Goal: Task Accomplishment & Management: Manage account settings

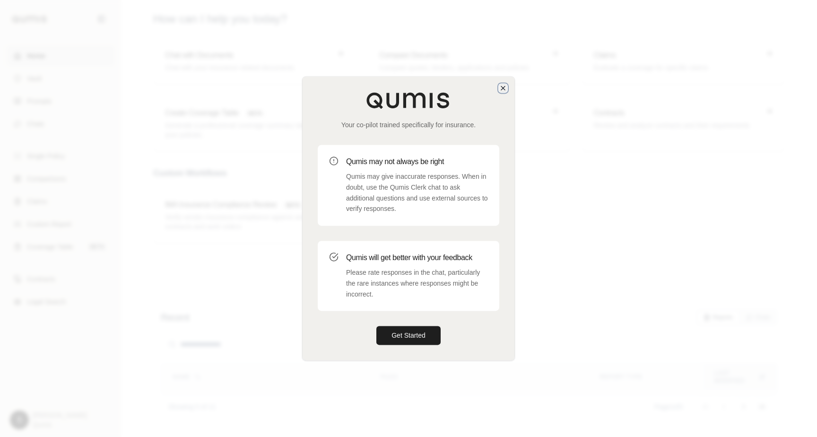
click at [502, 88] on icon "button" at bounding box center [503, 88] width 8 height 8
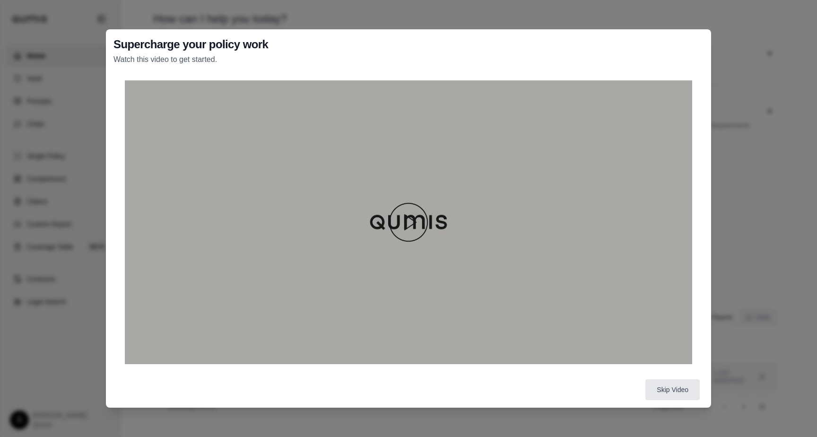
click at [400, 216] on img at bounding box center [408, 221] width 45 height 45
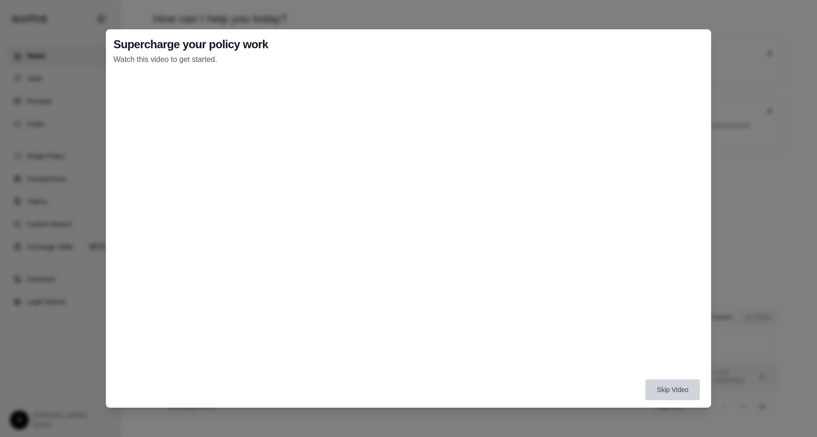
click at [676, 385] on button "Skip Video" at bounding box center [672, 389] width 54 height 21
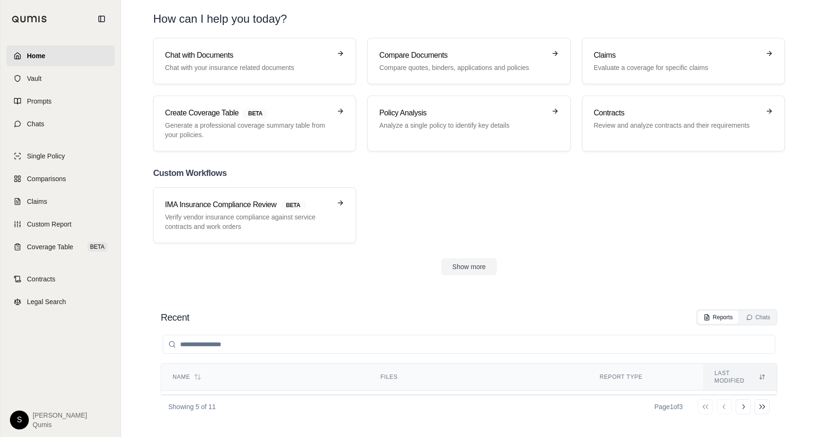
click at [27, 418] on html "Home Vault Prompts Chats Single Policy Comparisons Claims Custom Report Coverag…" at bounding box center [408, 218] width 817 height 437
click at [40, 399] on div "Log Out" at bounding box center [41, 398] width 78 height 15
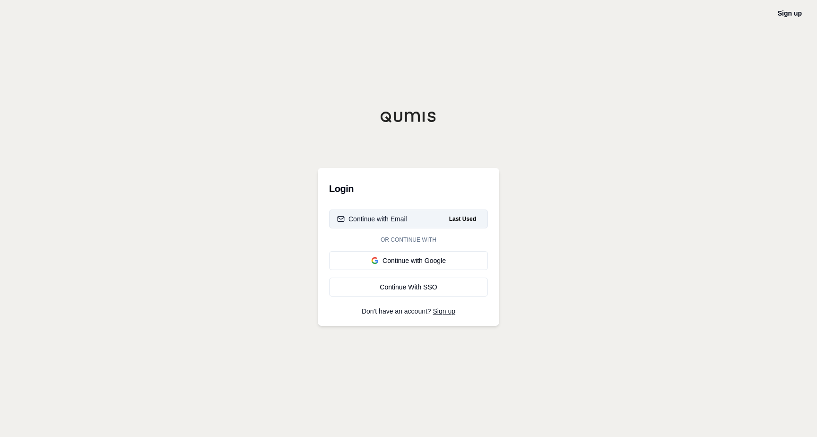
click at [406, 219] on div "Continue with Email" at bounding box center [372, 218] width 70 height 9
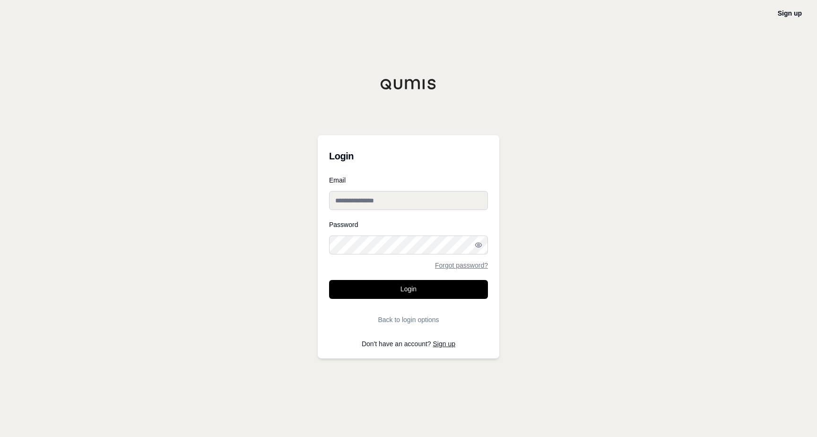
click at [386, 205] on input "Email" at bounding box center [408, 200] width 159 height 19
type input "**********"
click at [478, 245] on circle "button" at bounding box center [478, 245] width 2 height 2
click at [478, 245] on icon "button" at bounding box center [477, 244] width 1 height 1
click at [408, 291] on button "Login" at bounding box center [408, 289] width 159 height 19
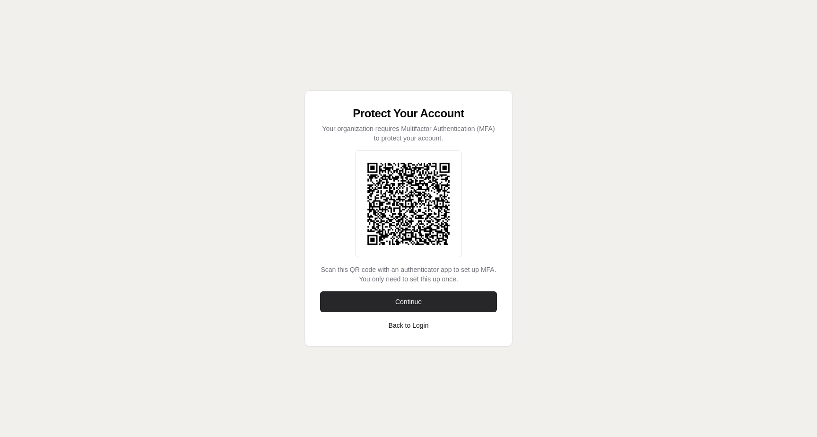
click at [401, 303] on span "Continue" at bounding box center [408, 301] width 26 height 9
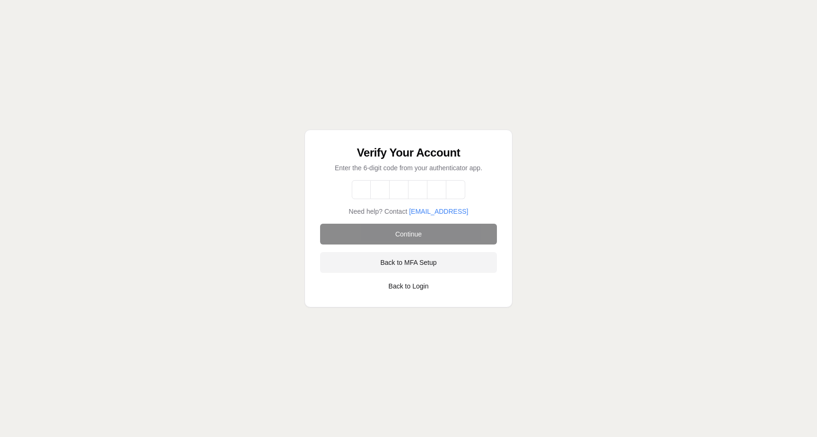
type input "*"
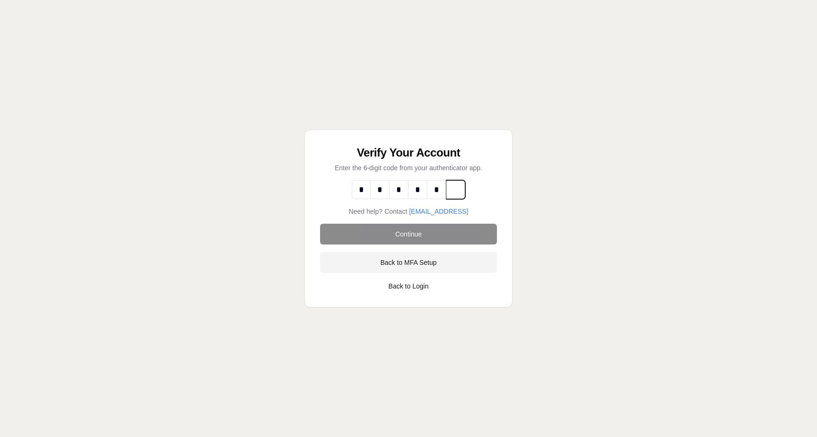
type input "*"
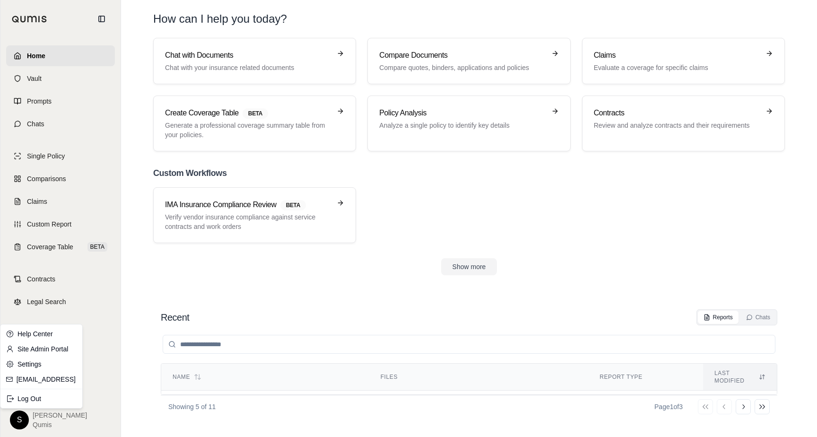
click at [21, 412] on html "Home Vault Prompts Chats Single Policy Comparisons Claims Custom Report Coverag…" at bounding box center [408, 218] width 817 height 437
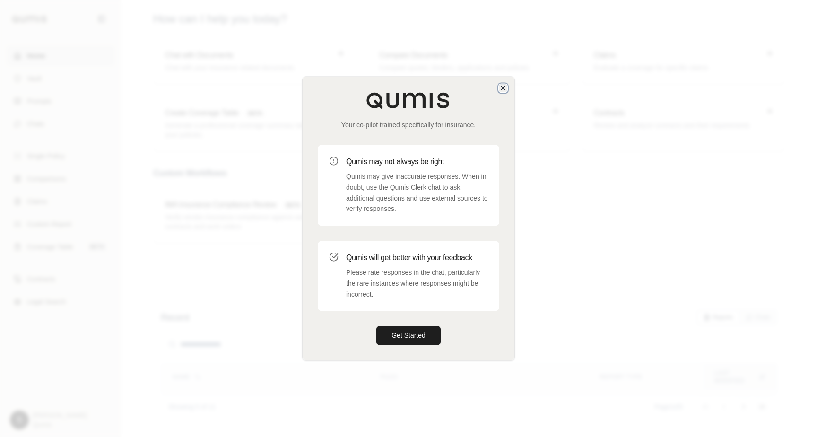
click at [503, 91] on icon "button" at bounding box center [503, 88] width 8 height 8
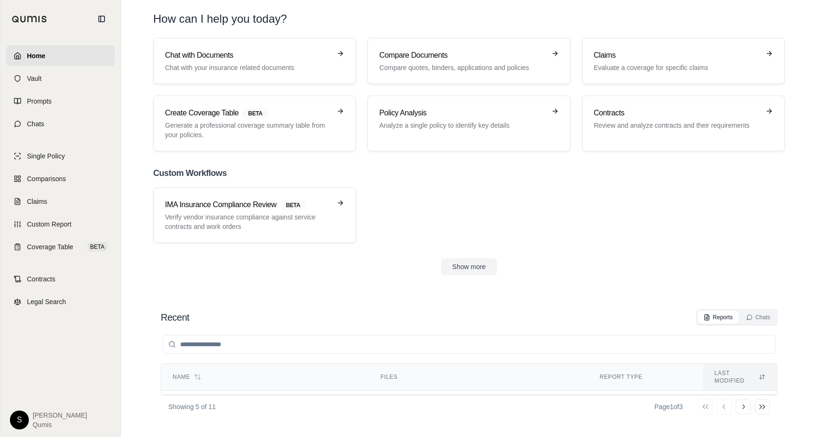
click at [17, 424] on html "Home Vault Prompts Chats Single Policy Comparisons Claims Custom Report Coverag…" at bounding box center [408, 218] width 817 height 437
click at [30, 400] on div "Log Out" at bounding box center [41, 398] width 78 height 15
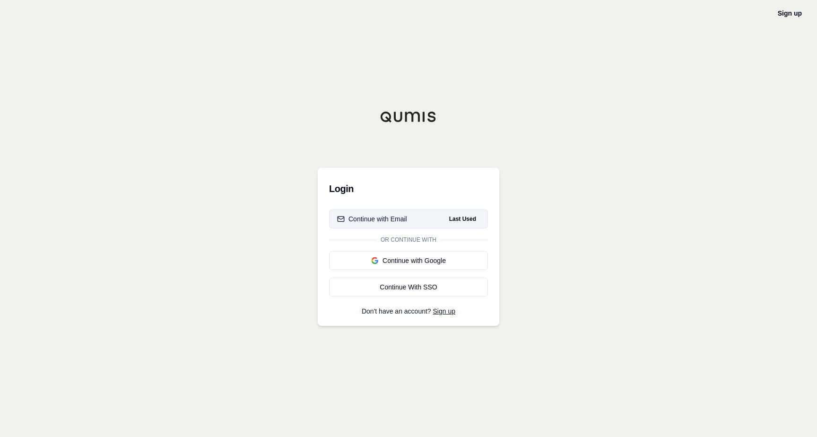
click at [400, 210] on button "Continue with Email Last Used" at bounding box center [408, 218] width 159 height 19
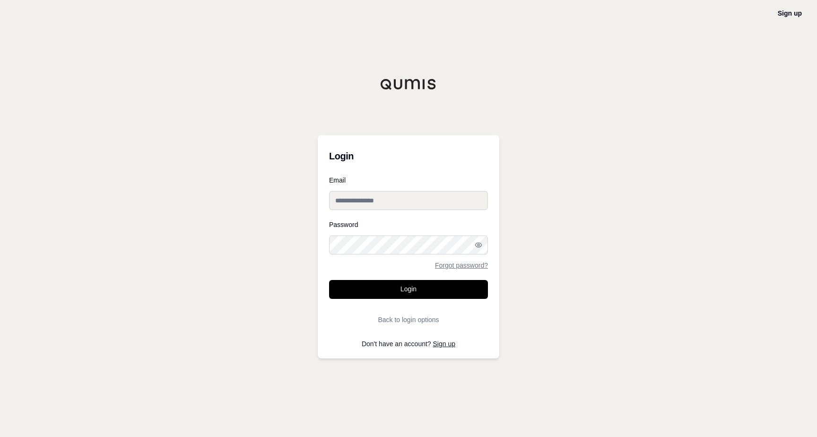
click at [397, 198] on input "Email" at bounding box center [408, 200] width 159 height 19
type input "**********"
click at [396, 294] on button "Login" at bounding box center [408, 289] width 159 height 19
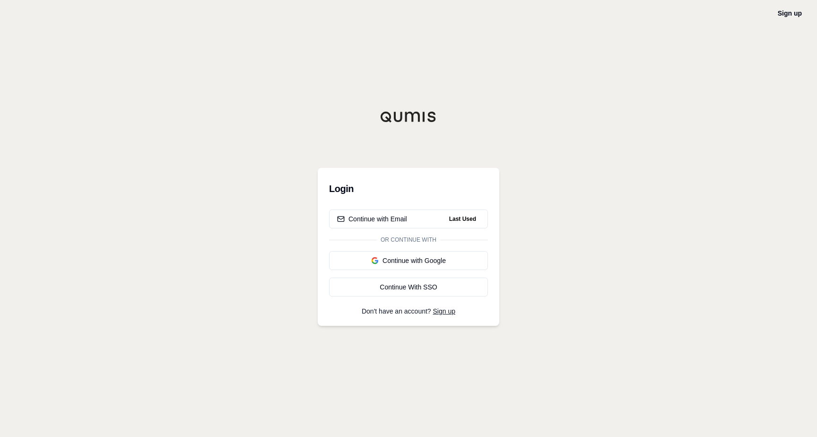
click at [697, 59] on div "Sign up Login Continue with Email Last Used Or continue with Continue with Goog…" at bounding box center [408, 218] width 817 height 437
